Goal: Information Seeking & Learning: Learn about a topic

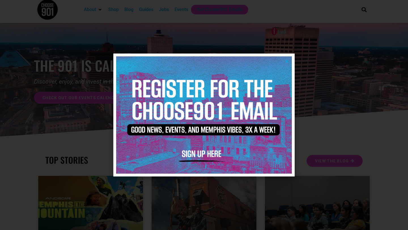
scroll to position [5, 0]
click at [286, 65] on img at bounding box center [204, 114] width 176 height 117
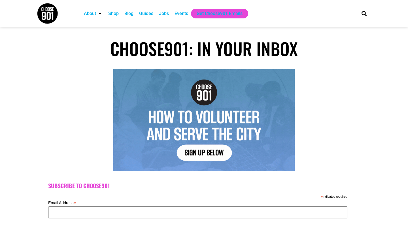
click at [159, 211] on input "Email Address *" at bounding box center [197, 212] width 299 height 12
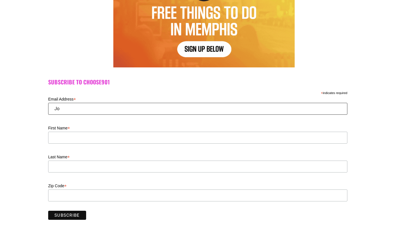
scroll to position [105, 0]
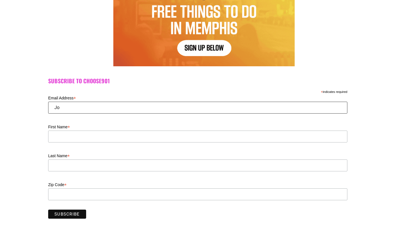
type input "J"
type input "[EMAIL_ADDRESS][DOMAIN_NAME]"
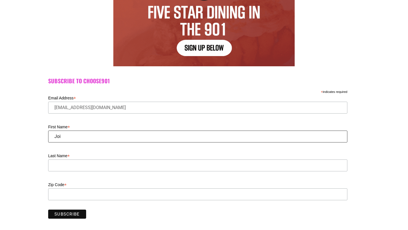
type input "Joi"
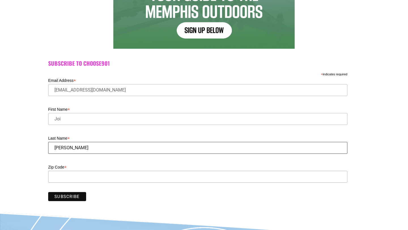
scroll to position [125, 0]
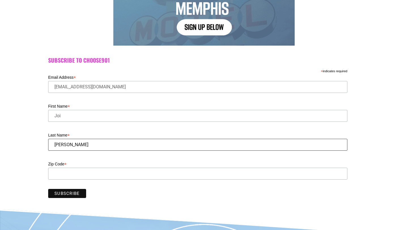
type input "[PERSON_NAME]"
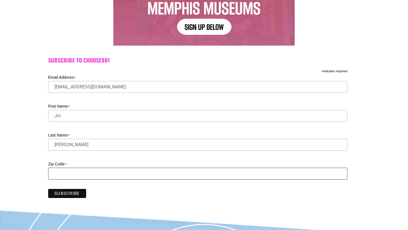
click at [123, 172] on input "Zip Code *" at bounding box center [197, 174] width 299 height 12
type input "38654"
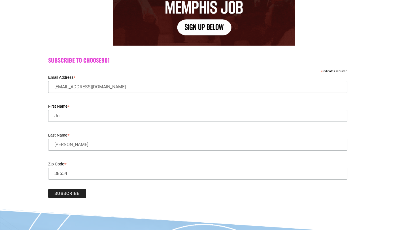
click at [71, 196] on input "Subscribe" at bounding box center [67, 193] width 38 height 9
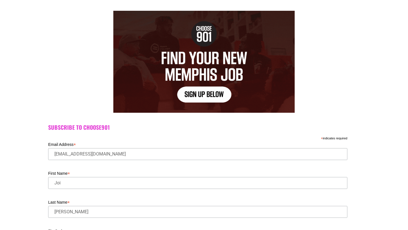
scroll to position [0, 0]
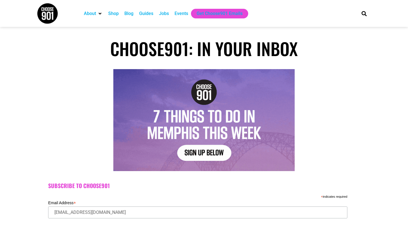
click at [51, 11] on img at bounding box center [47, 13] width 21 height 21
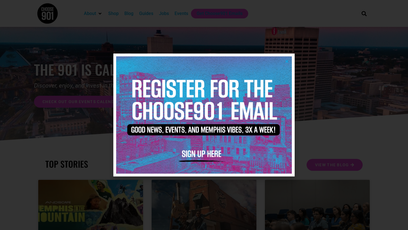
click at [286, 63] on icon "Close" at bounding box center [287, 61] width 4 height 4
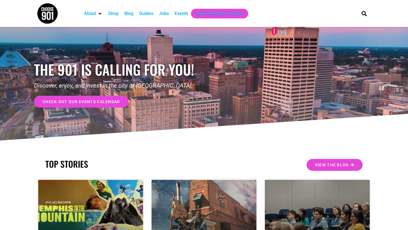
click at [180, 15] on div "Events" at bounding box center [181, 13] width 14 height 7
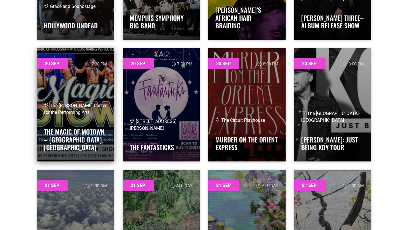
scroll to position [12474, 0]
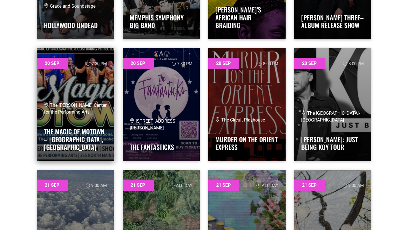
click at [78, 133] on h4 "The Magic of Motown – [GEOGRAPHIC_DATA], [GEOGRAPHIC_DATA]" at bounding box center [75, 137] width 63 height 27
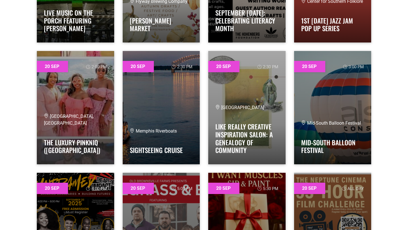
scroll to position [11978, 0]
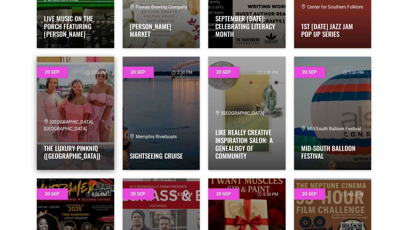
click at [61, 111] on link at bounding box center [75, 113] width 77 height 113
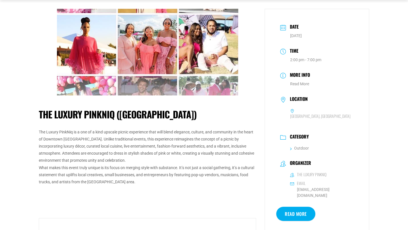
scroll to position [29, 0]
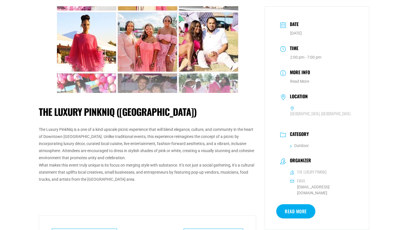
click at [311, 111] on h6 "[GEOGRAPHIC_DATA], [GEOGRAPHIC_DATA]" at bounding box center [320, 113] width 60 height 5
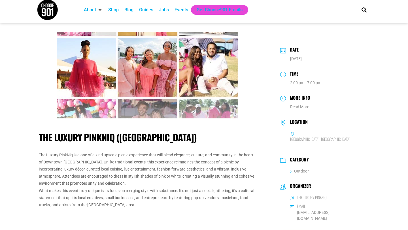
scroll to position [0, 0]
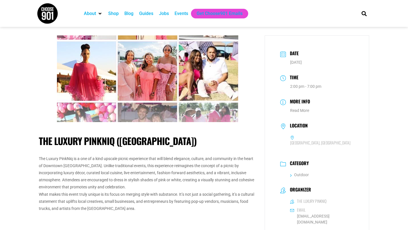
click at [198, 105] on img at bounding box center [147, 78] width 181 height 87
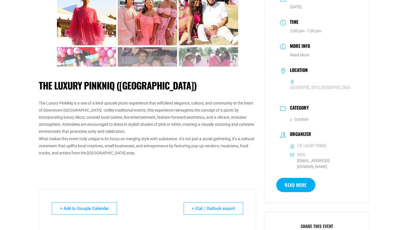
scroll to position [91, 0]
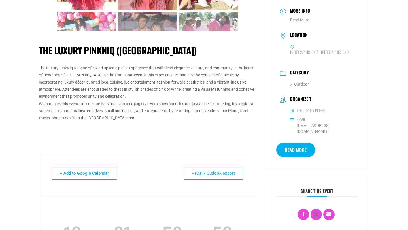
click at [292, 143] on link "Read More" at bounding box center [295, 150] width 39 height 14
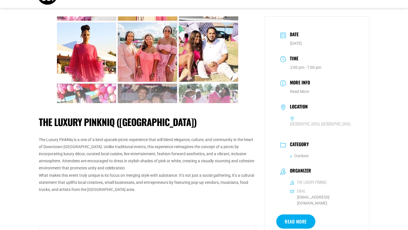
scroll to position [19, 0]
click at [282, 215] on link "Read More" at bounding box center [295, 222] width 39 height 14
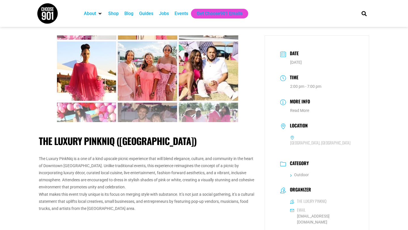
scroll to position [19, 0]
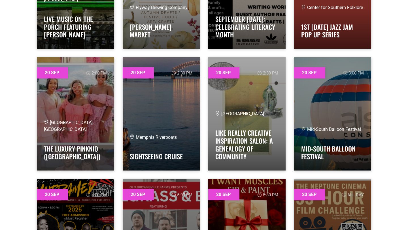
scroll to position [11978, 0]
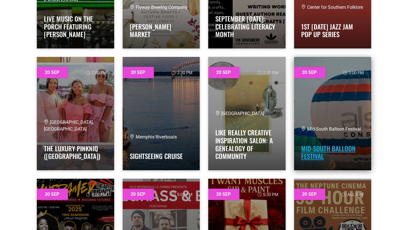
click at [327, 145] on link "Mid-South Balloon Festival" at bounding box center [328, 153] width 54 height 18
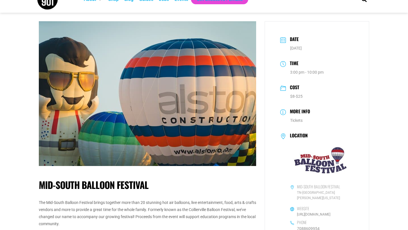
scroll to position [13, 0]
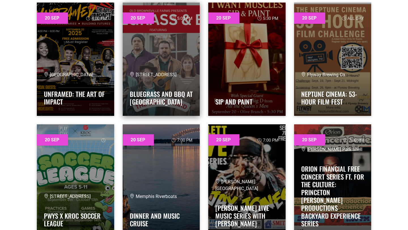
scroll to position [12156, 0]
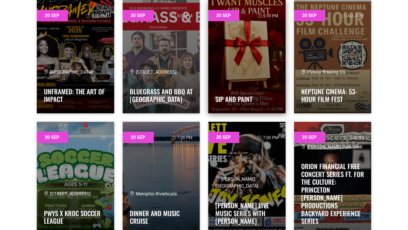
click at [253, 61] on link at bounding box center [246, 56] width 77 height 113
